Goal: Obtain resource: Download file/media

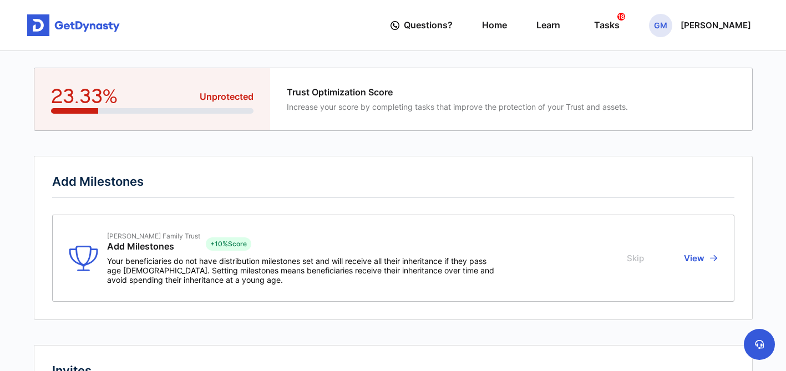
click at [71, 26] on img at bounding box center [73, 25] width 93 height 22
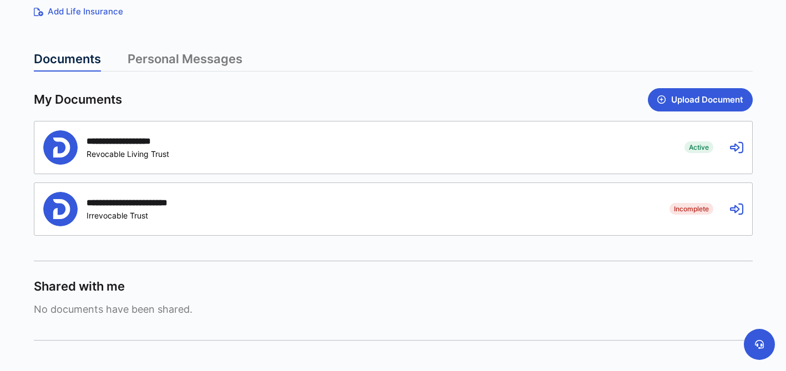
scroll to position [258, 0]
click at [108, 145] on div "**********" at bounding box center [131, 140] width 89 height 11
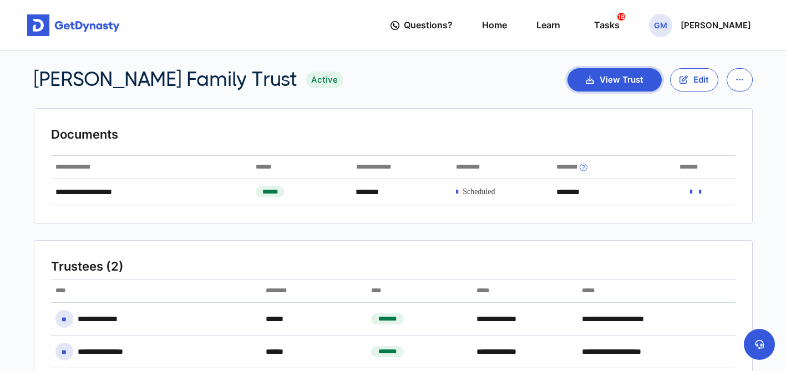
click at [617, 81] on button "View Trust" at bounding box center [614, 79] width 94 height 23
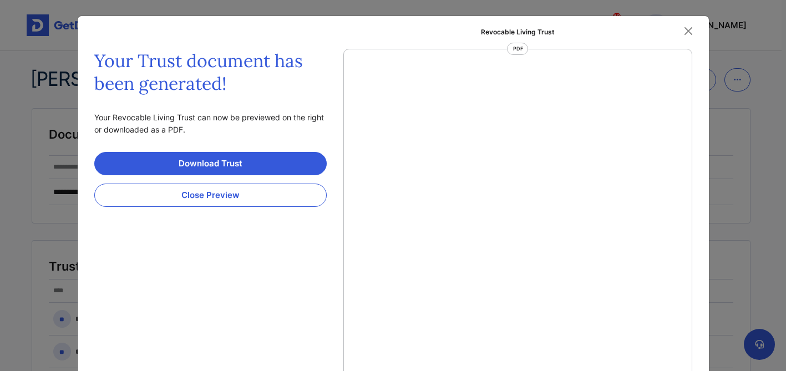
scroll to position [5, 0]
click at [249, 162] on link "Download Trust" at bounding box center [210, 163] width 232 height 23
